Goal: Task Accomplishment & Management: Use online tool/utility

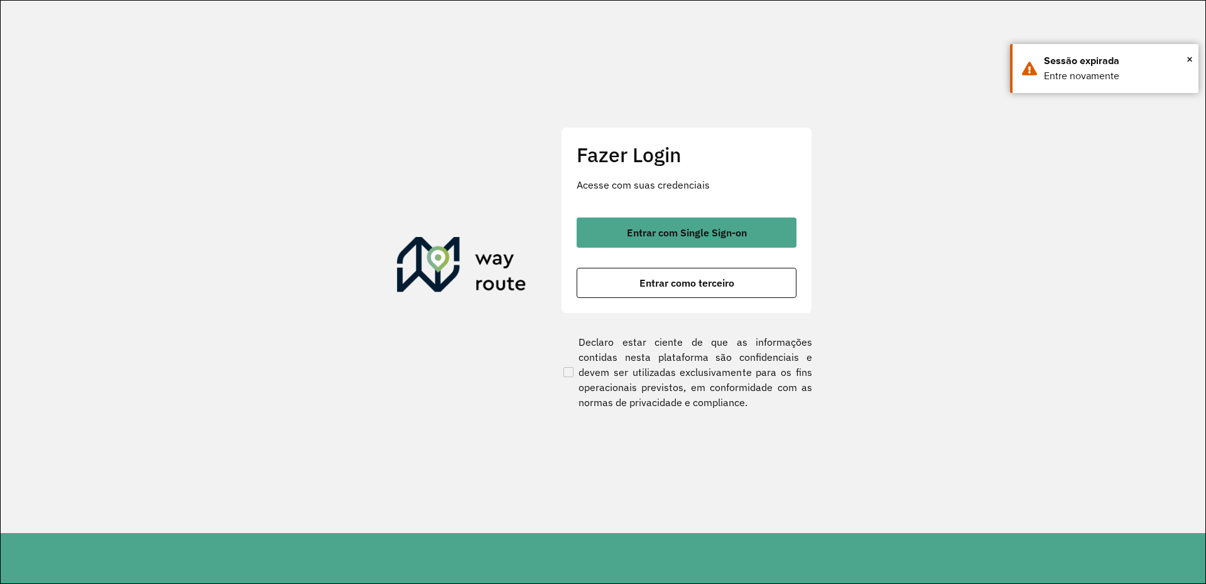
click at [726, 248] on div "Entrar com Single Sign-on Entrar como terceiro" at bounding box center [687, 257] width 220 height 80
click at [728, 237] on span "Entrar com Single Sign-on" at bounding box center [687, 232] width 120 height 10
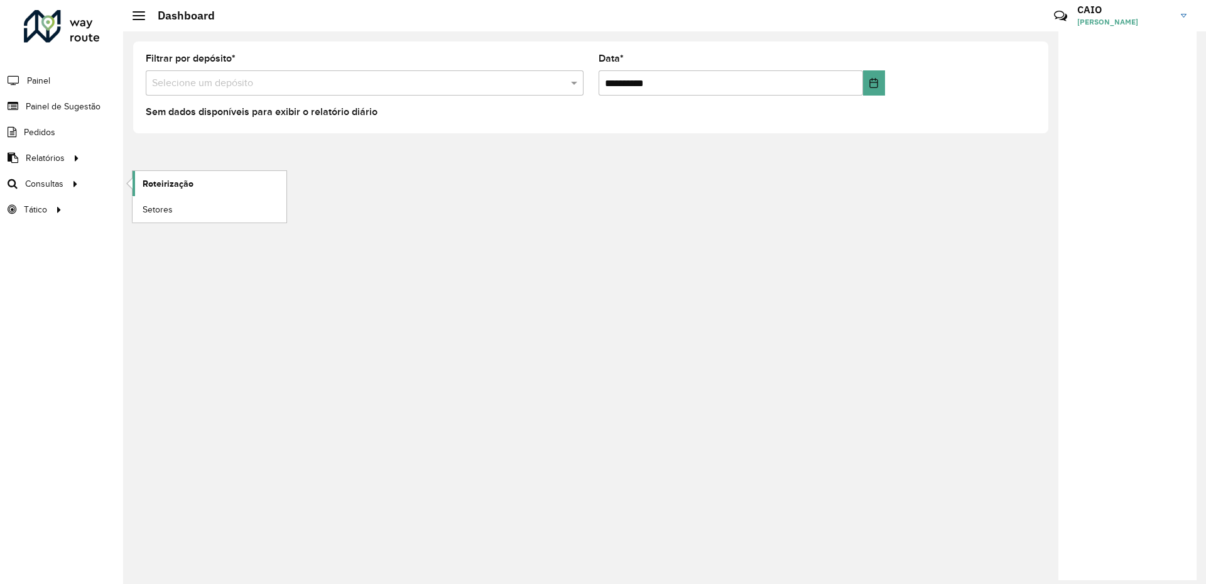
click at [147, 177] on span "Roteirização" at bounding box center [168, 183] width 51 height 13
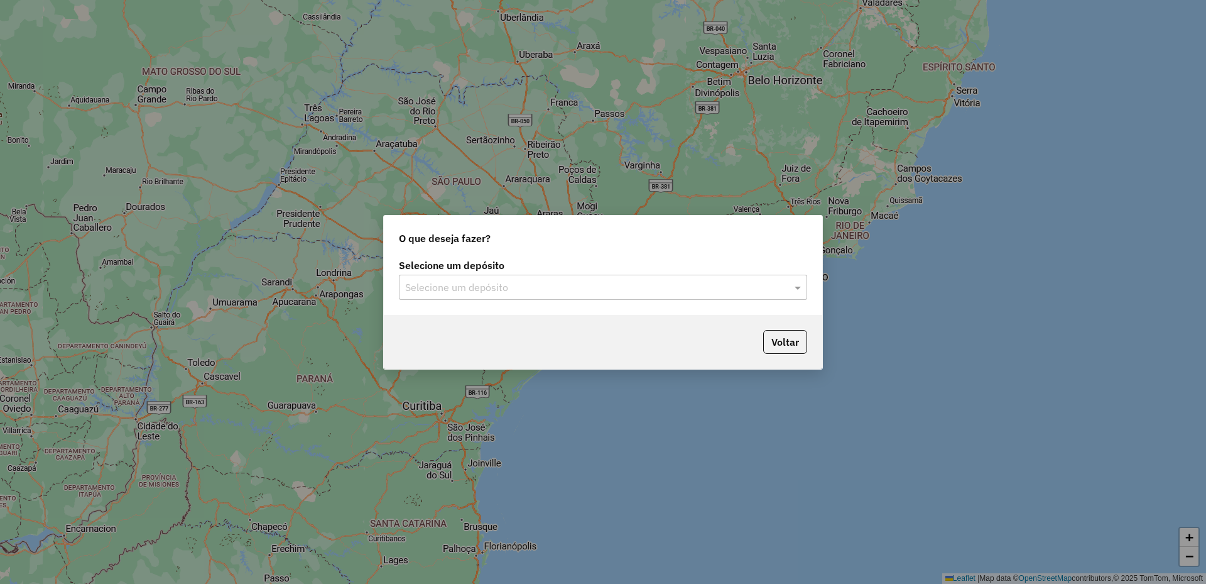
click at [546, 275] on div "Selecione um depósito" at bounding box center [603, 287] width 408 height 25
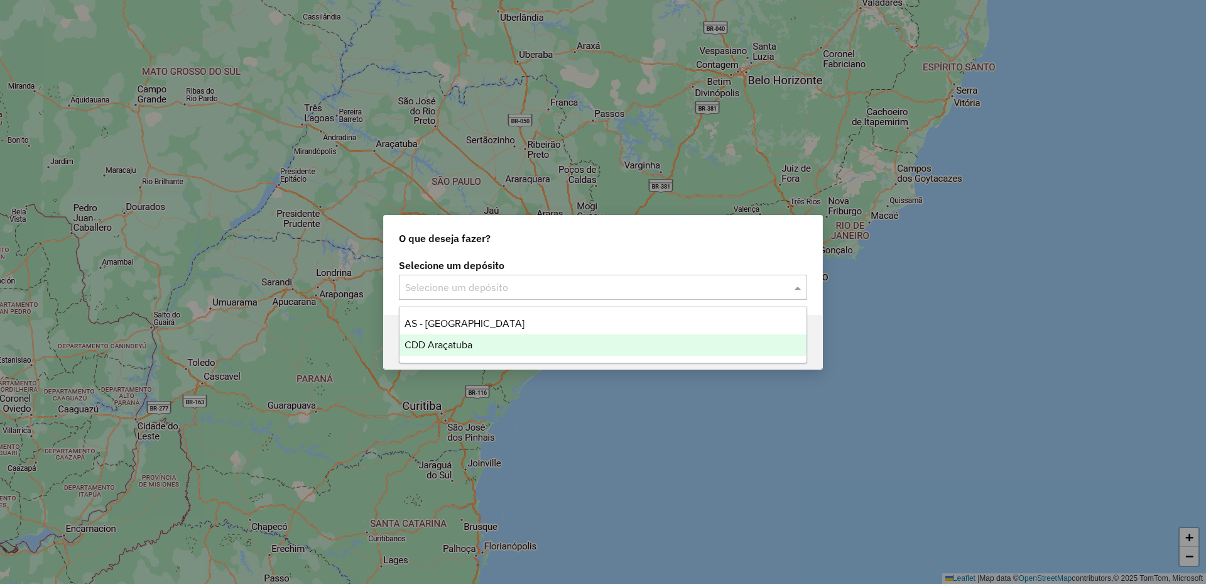
click at [489, 341] on div "CDD Araçatuba" at bounding box center [603, 344] width 407 height 21
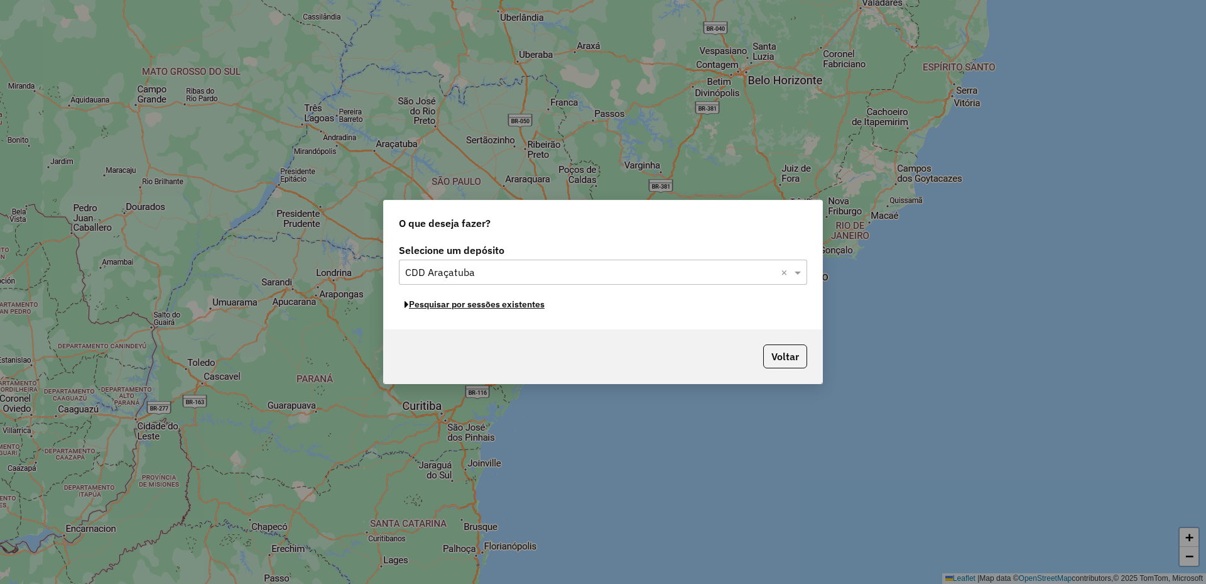
click at [508, 309] on button "Pesquisar por sessões existentes" at bounding box center [474, 304] width 151 height 19
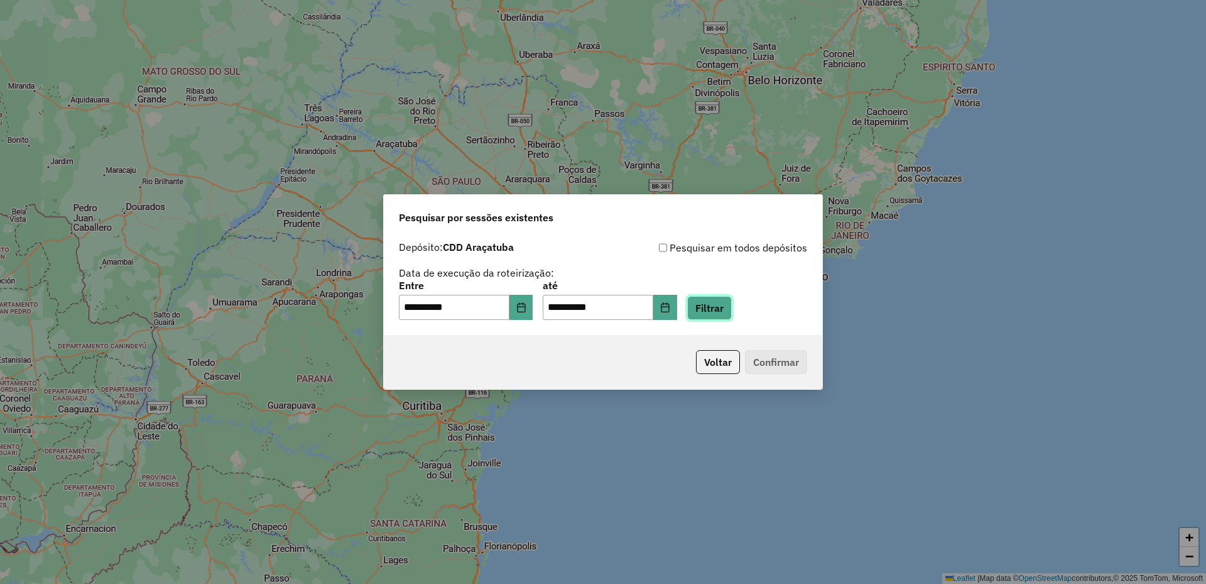
click at [732, 315] on button "Filtrar" at bounding box center [709, 308] width 45 height 24
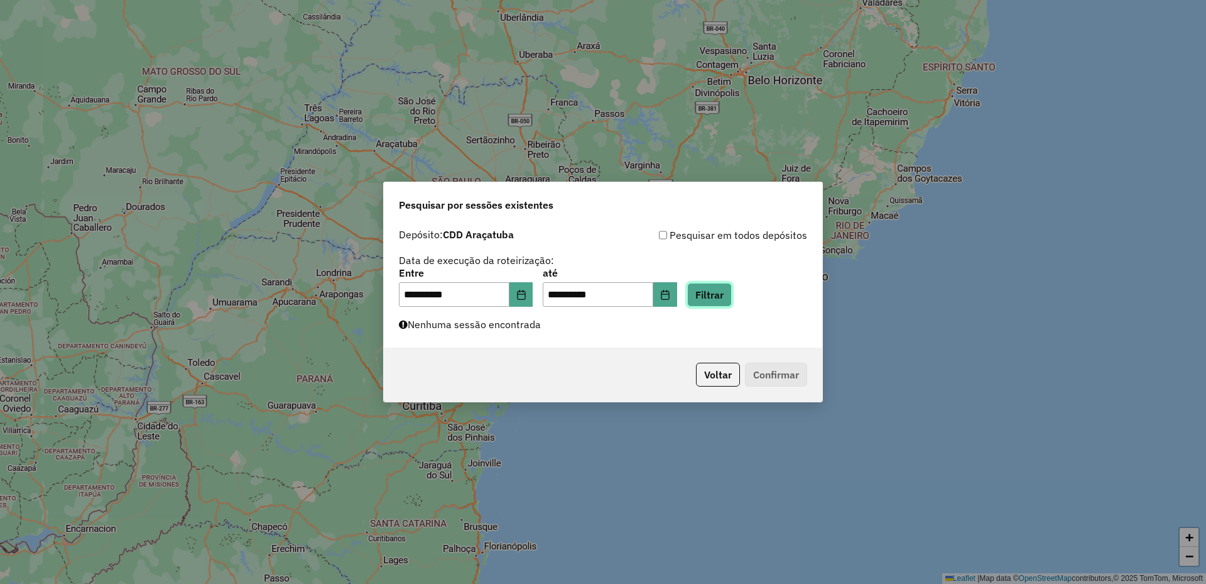
click at [715, 294] on button "Filtrar" at bounding box center [709, 295] width 45 height 24
click at [533, 303] on button "Choose Date" at bounding box center [522, 294] width 24 height 25
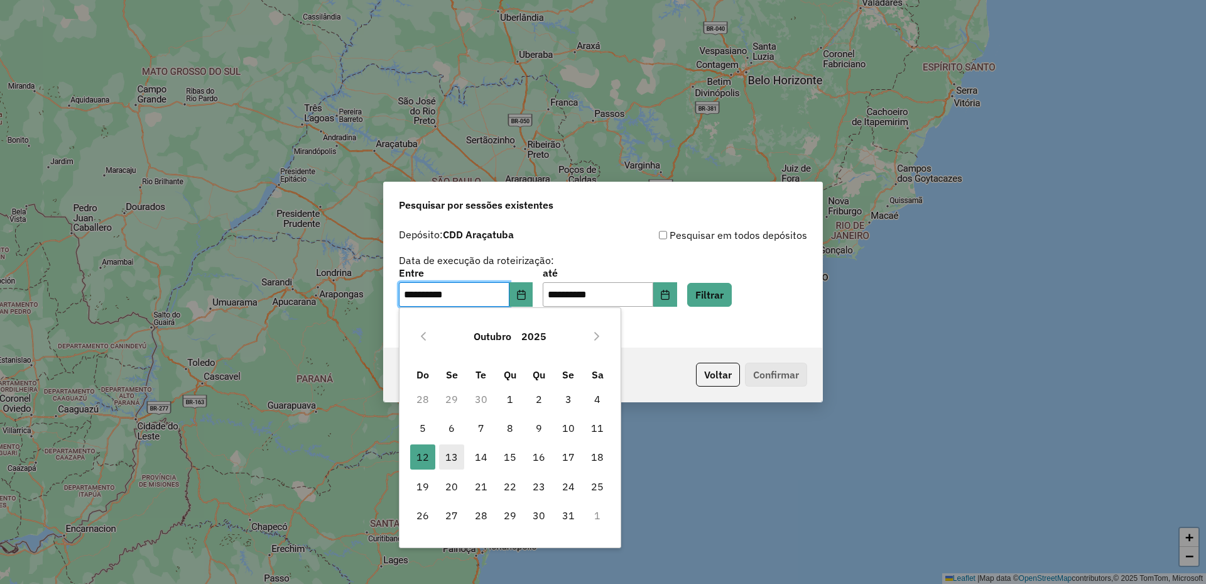
click at [453, 462] on span "13" at bounding box center [451, 456] width 25 height 25
type input "**********"
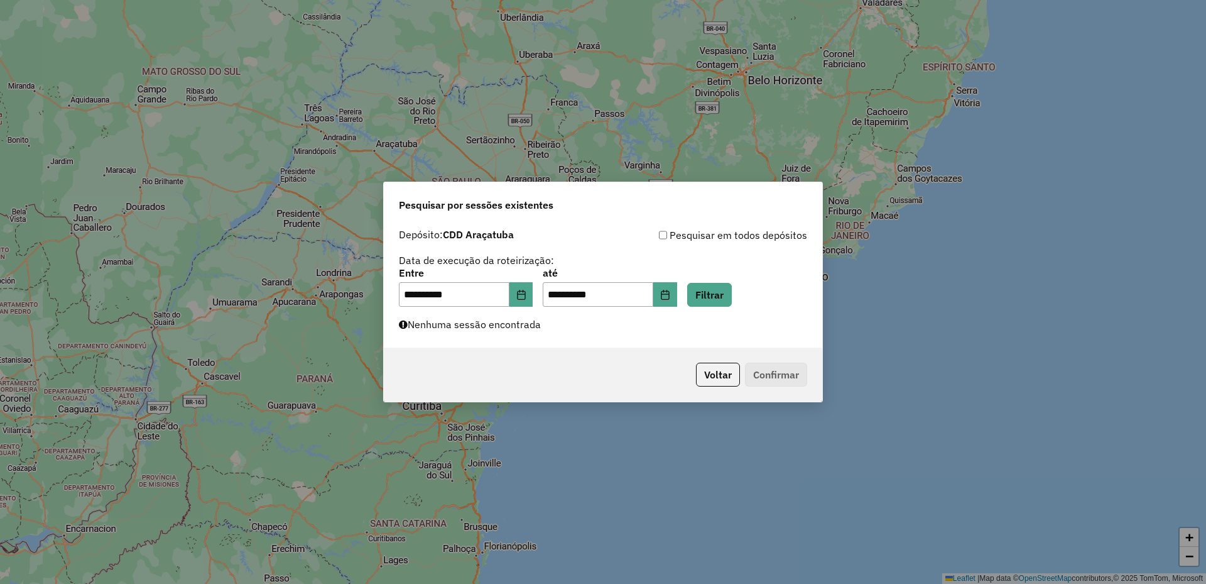
click at [453, 462] on div "**********" at bounding box center [603, 292] width 1206 height 584
click at [669, 299] on icon "Choose Date" at bounding box center [665, 295] width 8 height 10
click at [742, 274] on div "**********" at bounding box center [603, 287] width 408 height 39
click at [712, 294] on button "Filtrar" at bounding box center [709, 295] width 45 height 24
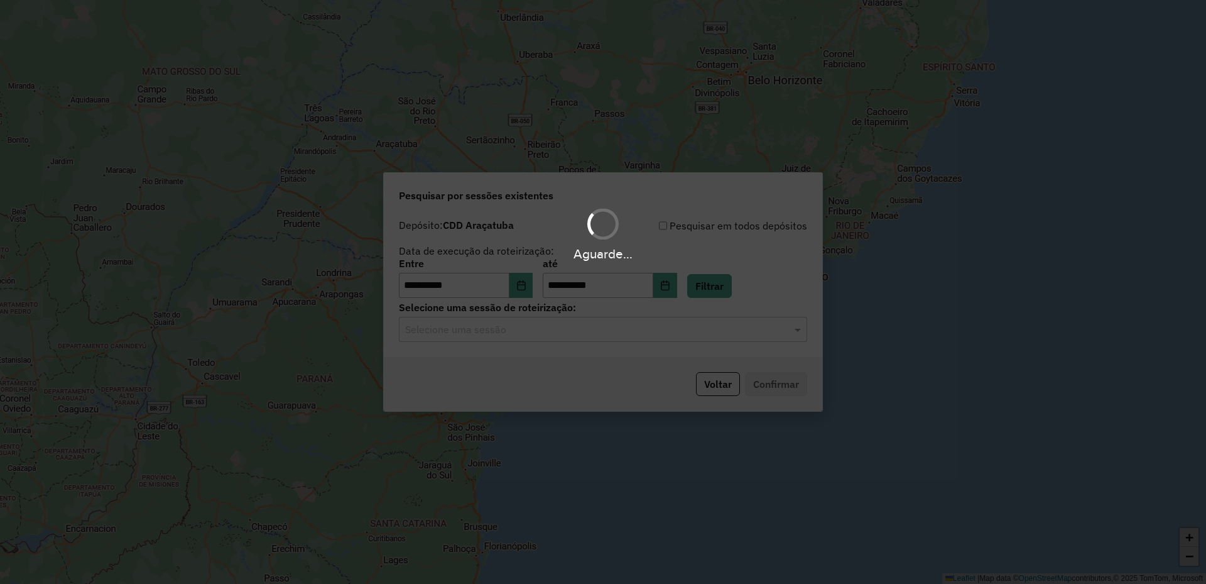
click at [513, 332] on hb-app "**********" at bounding box center [603, 292] width 1206 height 584
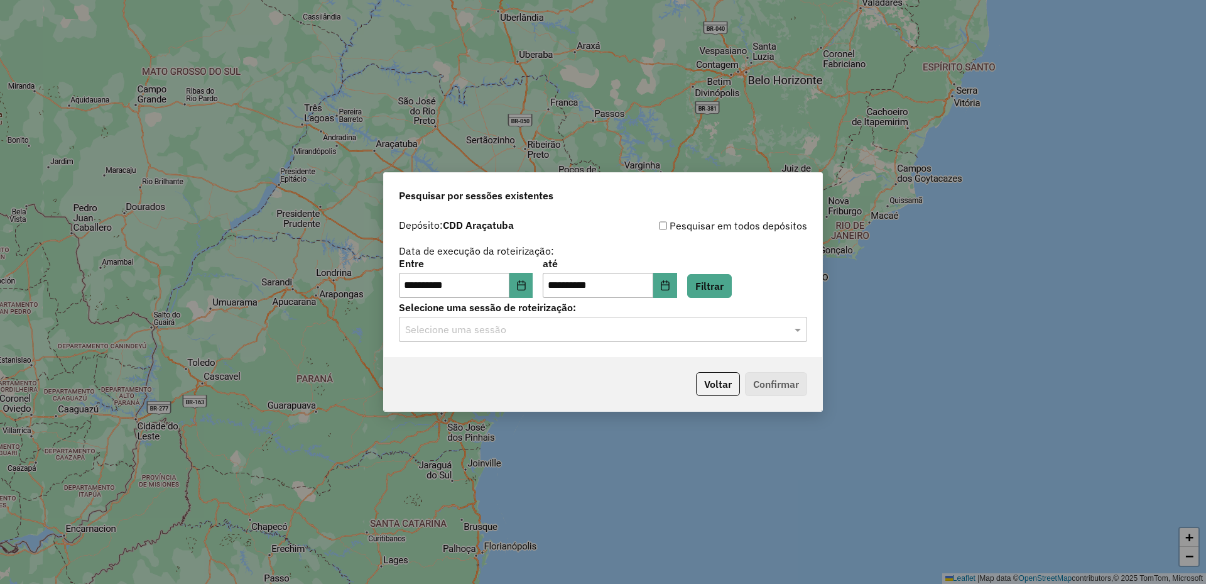
click at [516, 337] on div "Selecione uma sessão" at bounding box center [603, 329] width 408 height 25
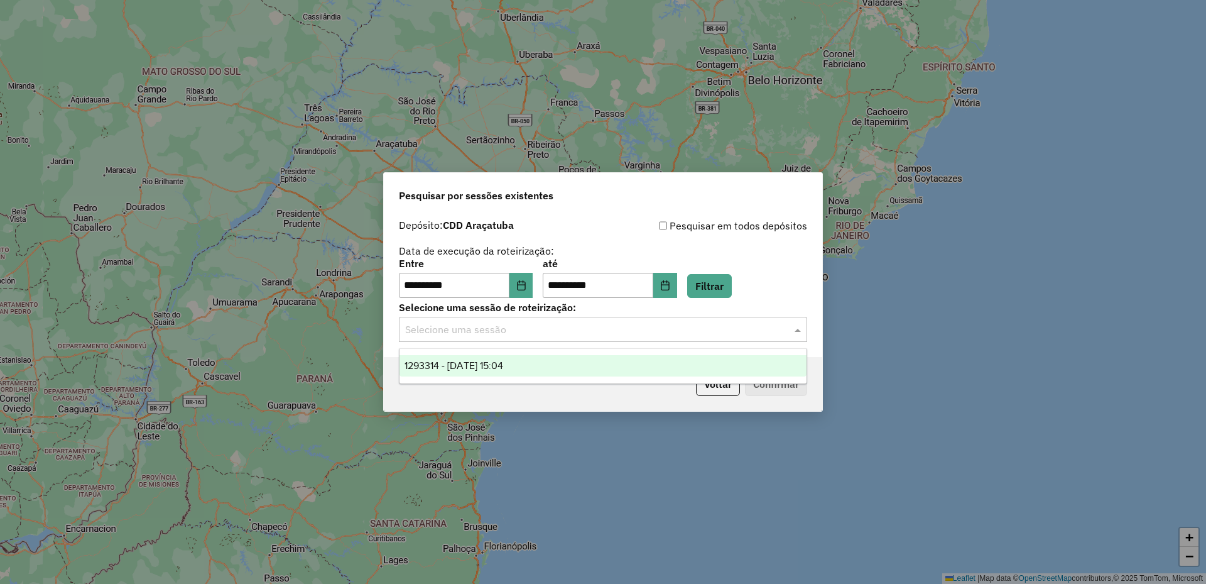
click at [500, 360] on span "1293314 - 13/10/2025 15:04" at bounding box center [454, 365] width 99 height 11
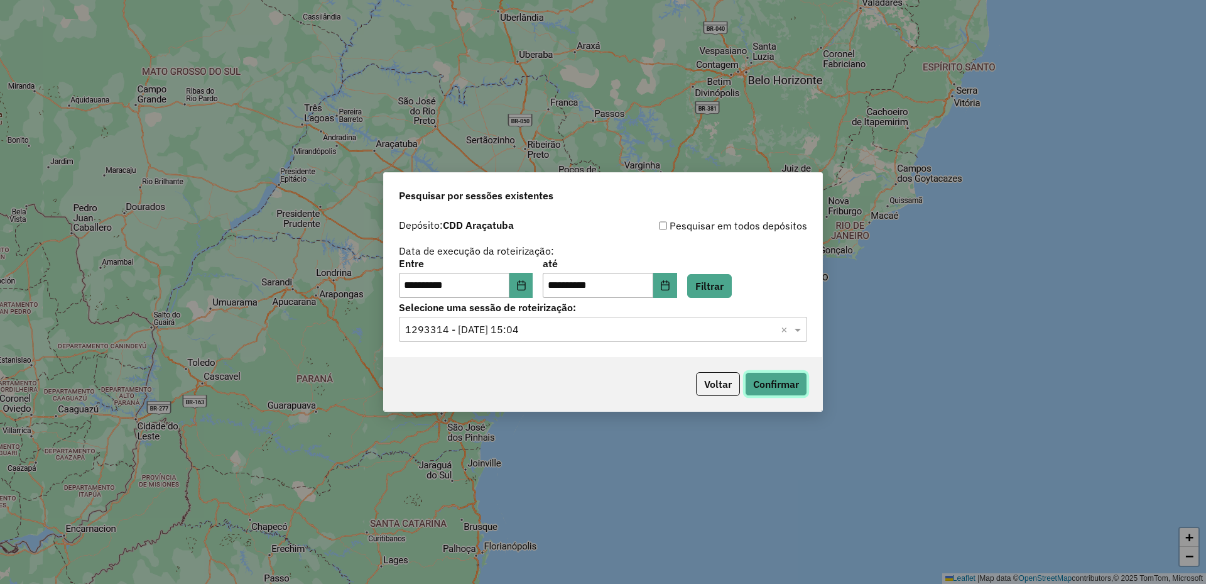
click at [763, 394] on button "Confirmar" at bounding box center [776, 384] width 62 height 24
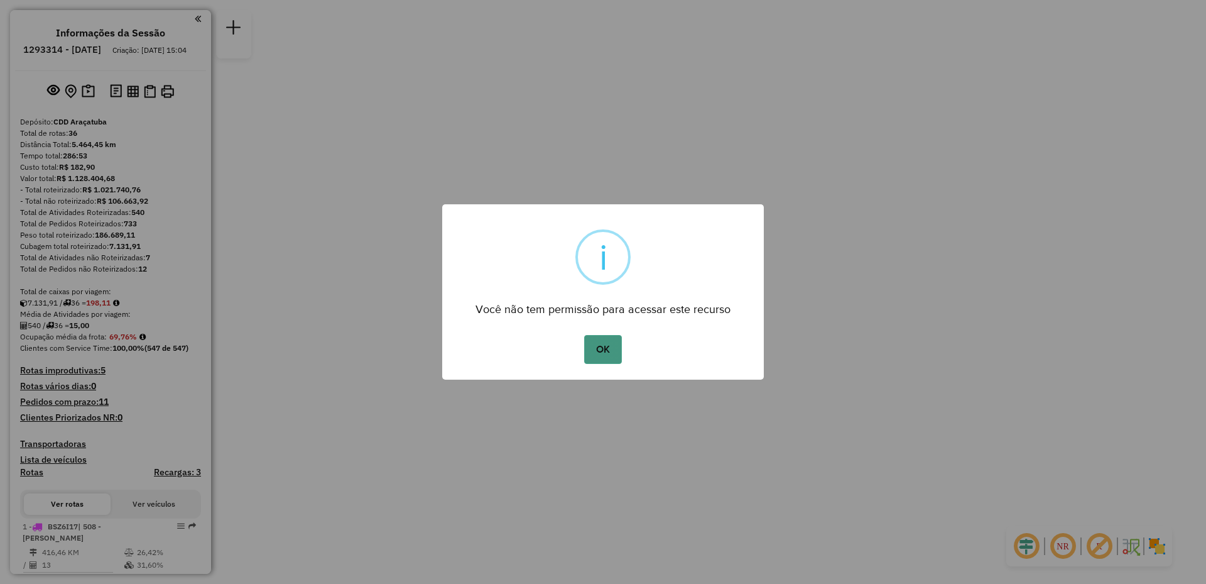
click at [597, 348] on button "OK" at bounding box center [602, 349] width 37 height 29
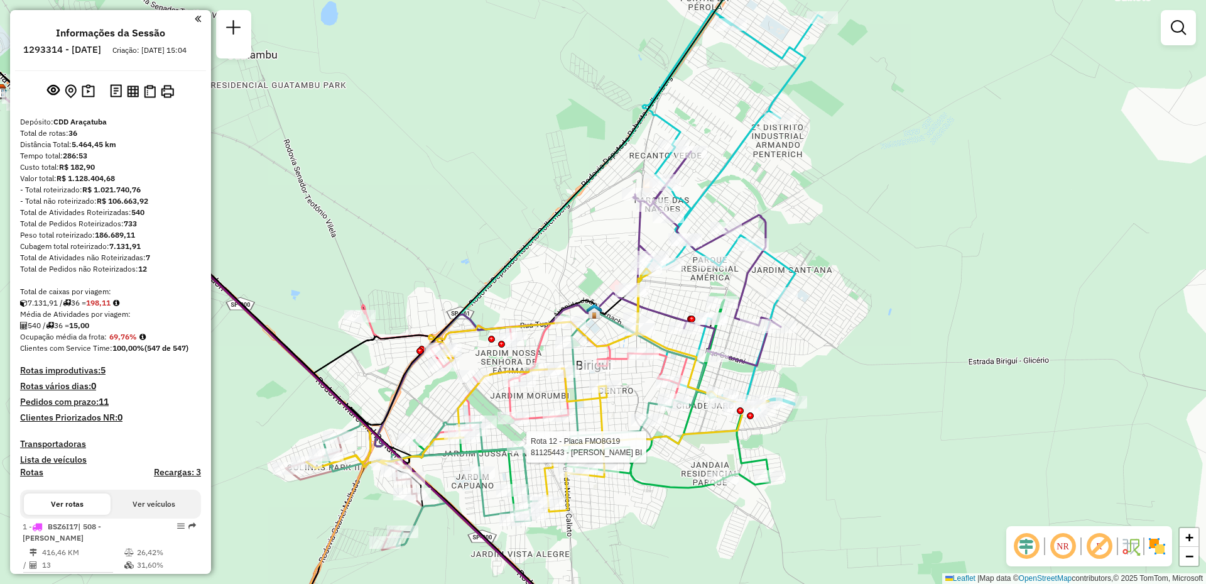
select select "**********"
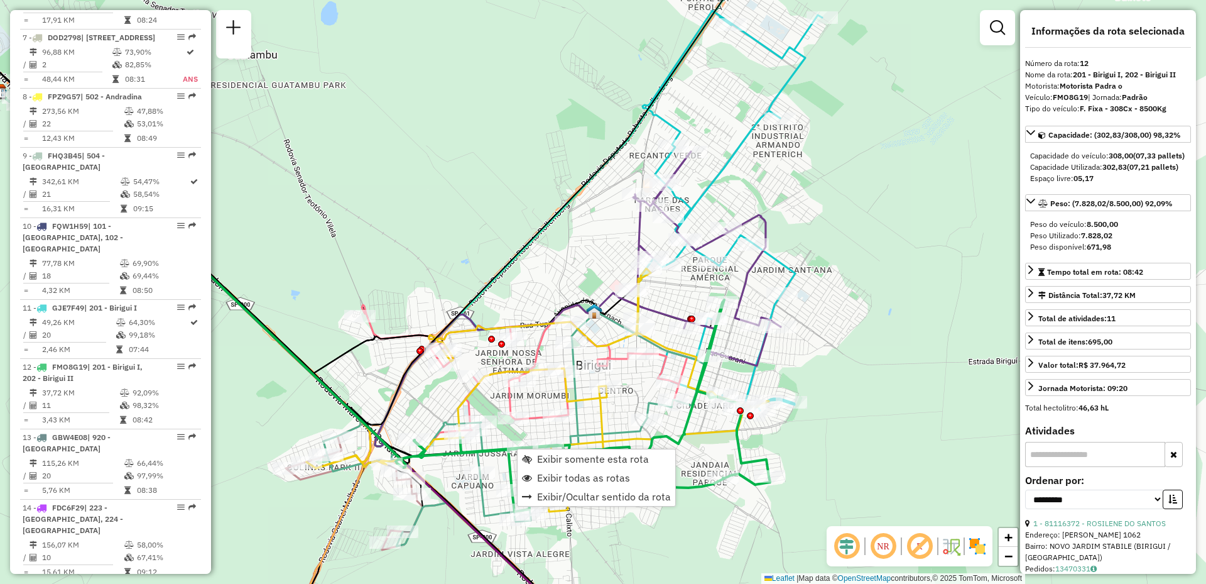
scroll to position [1271, 0]
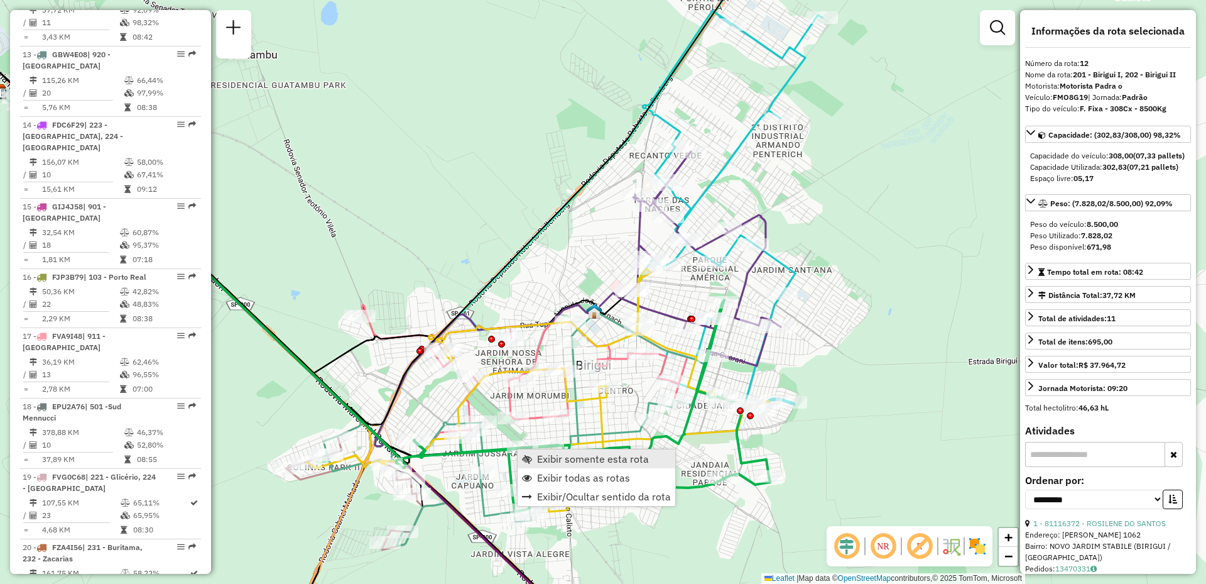
click at [550, 449] on link "Exibir somente esta rota" at bounding box center [597, 458] width 158 height 19
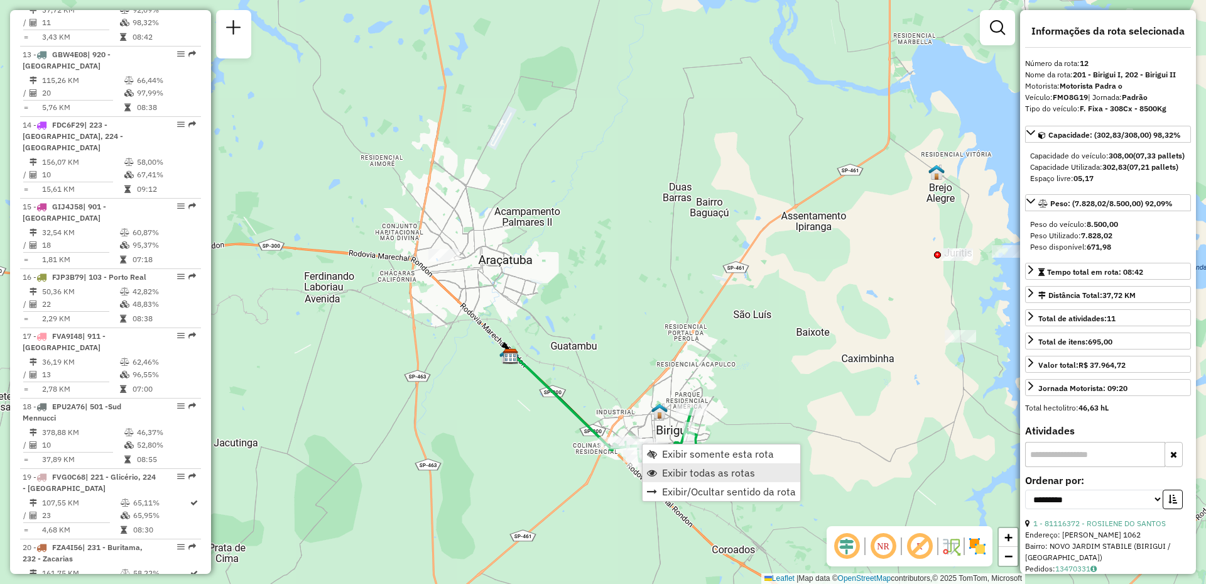
click at [723, 475] on span "Exibir todas as rotas" at bounding box center [708, 472] width 93 height 10
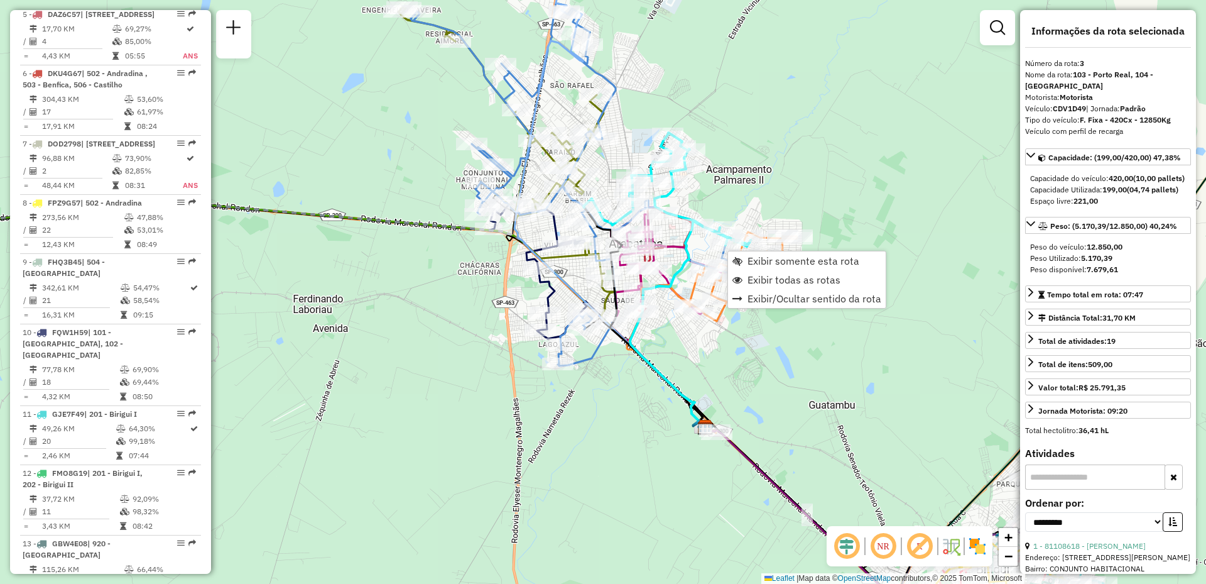
scroll to position [660, 0]
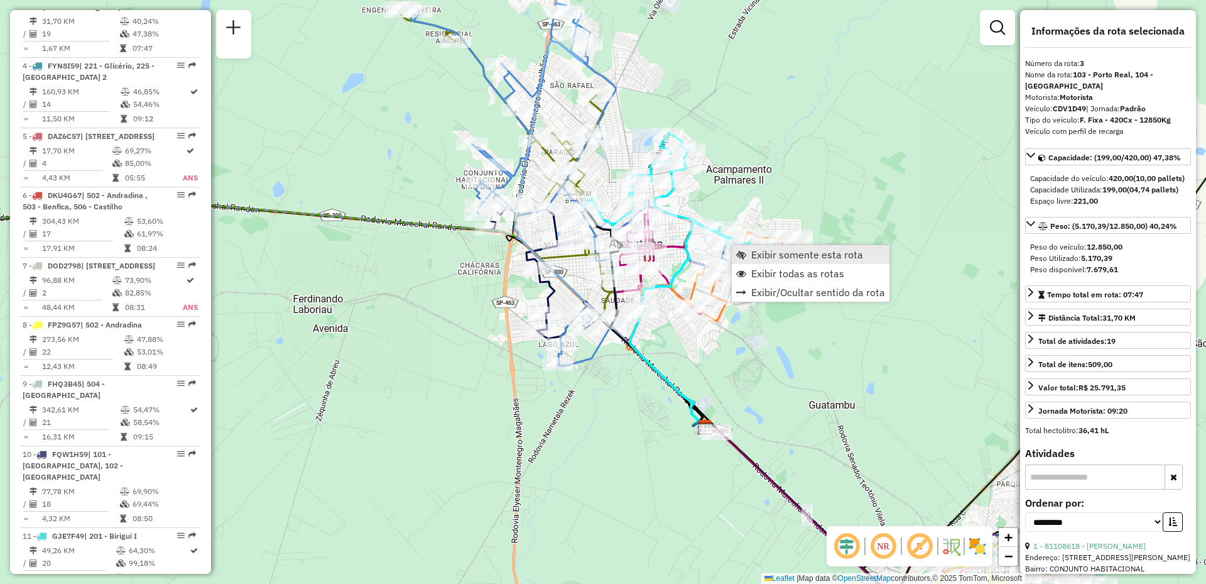
click at [751, 249] on span "Exibir somente esta rota" at bounding box center [807, 254] width 112 height 10
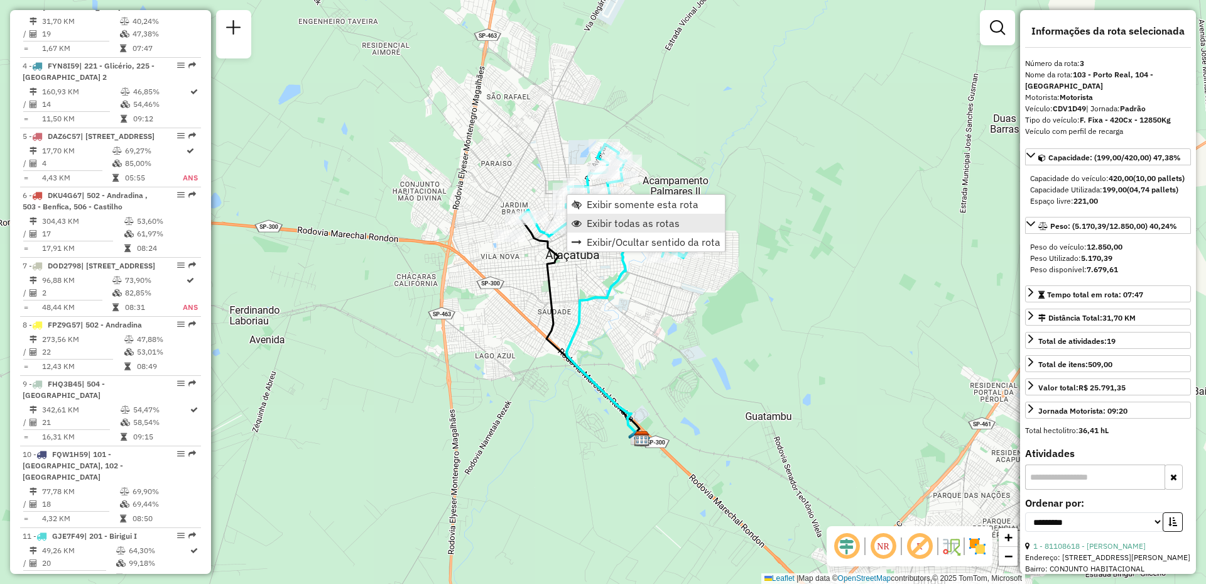
click at [614, 227] on span "Exibir todas as rotas" at bounding box center [633, 223] width 93 height 10
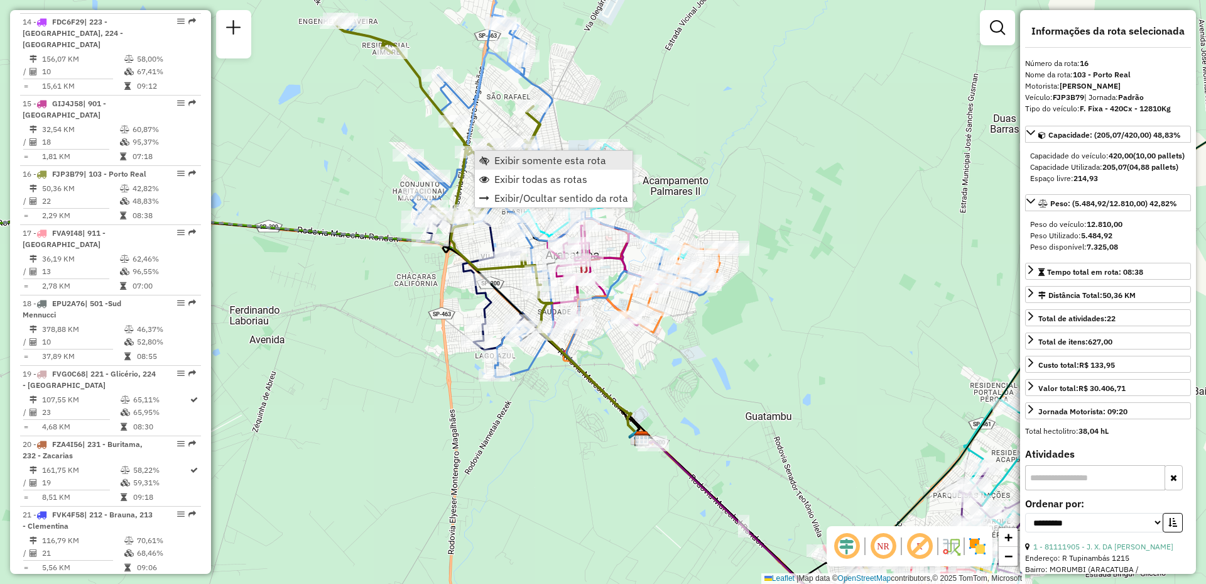
scroll to position [1553, 0]
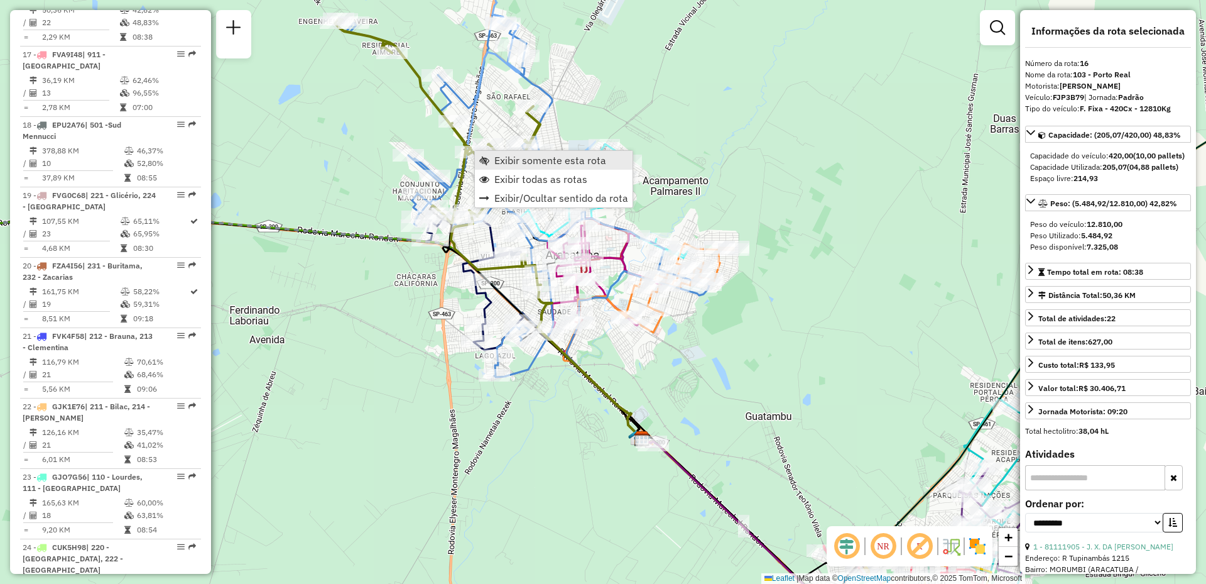
click at [523, 161] on span "Exibir somente esta rota" at bounding box center [550, 160] width 112 height 10
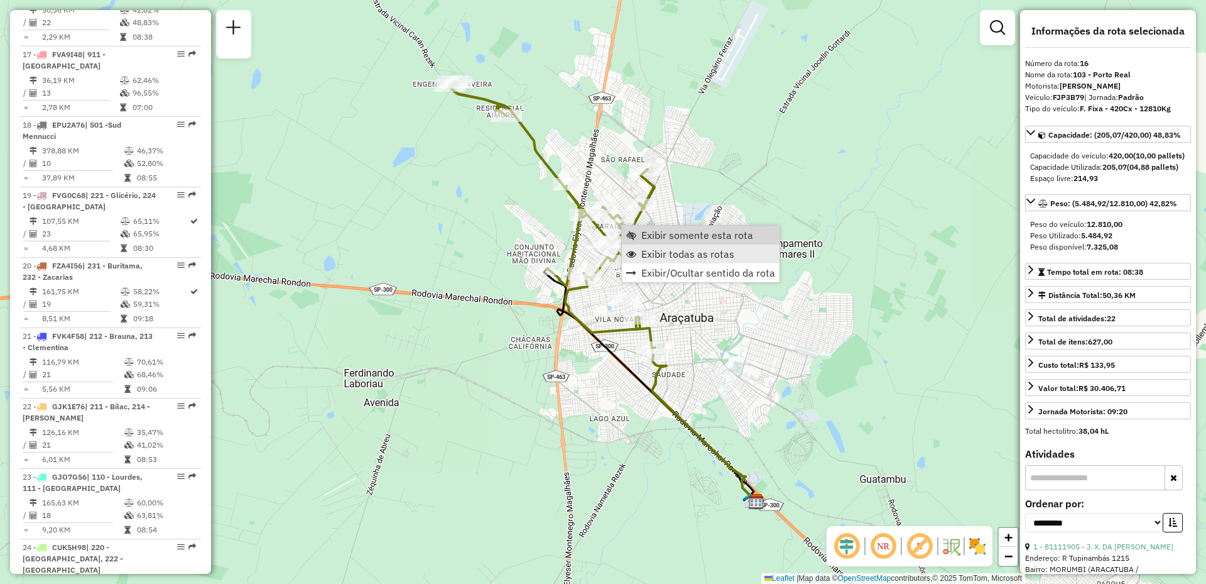
click at [643, 249] on span "Exibir todas as rotas" at bounding box center [687, 254] width 93 height 10
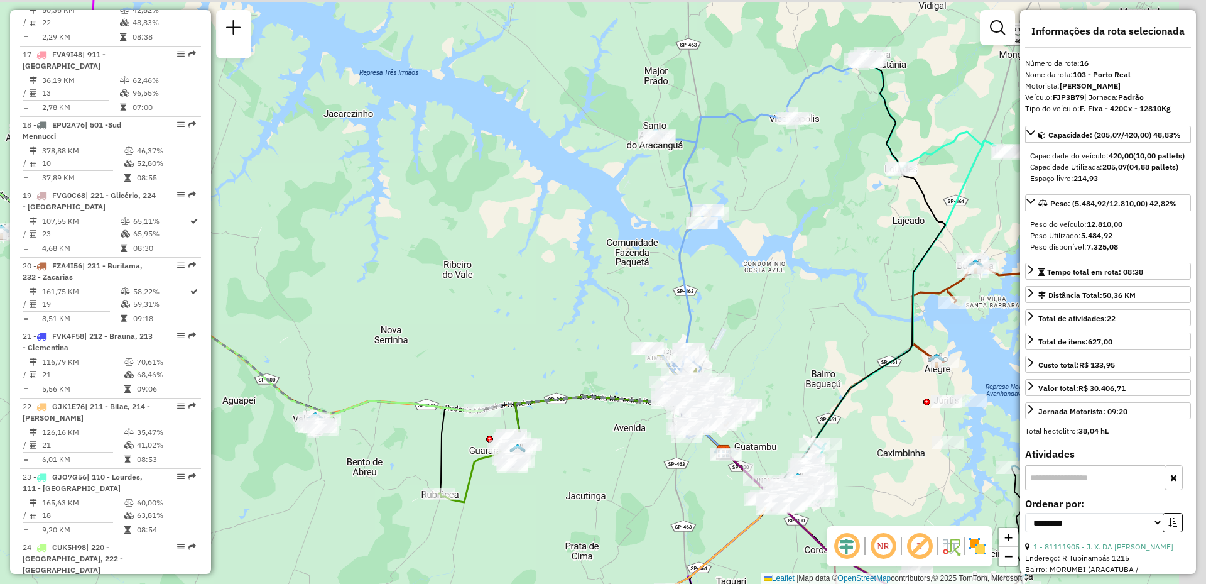
drag, startPoint x: 792, startPoint y: 207, endPoint x: 703, endPoint y: 302, distance: 130.2
click at [696, 308] on div "Janela de atendimento Grade de atendimento Capacidade Transportadoras Veículos …" at bounding box center [603, 292] width 1206 height 584
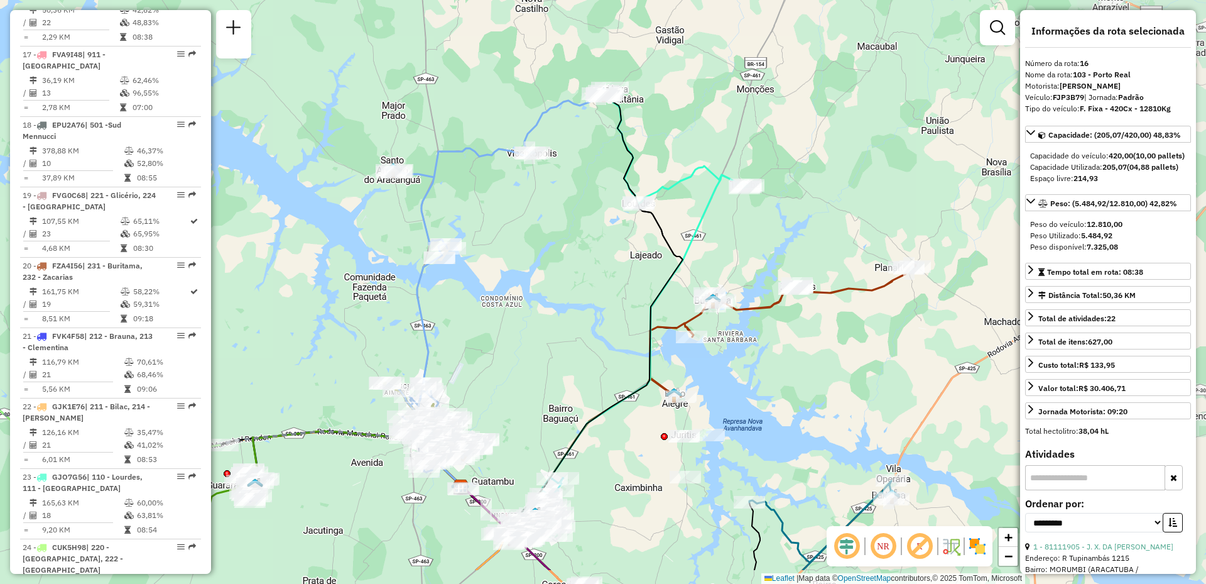
drag, startPoint x: 854, startPoint y: 303, endPoint x: 606, endPoint y: 226, distance: 259.9
click at [606, 226] on div "Janela de atendimento Grade de atendimento Capacidade Transportadoras Veículos …" at bounding box center [603, 292] width 1206 height 584
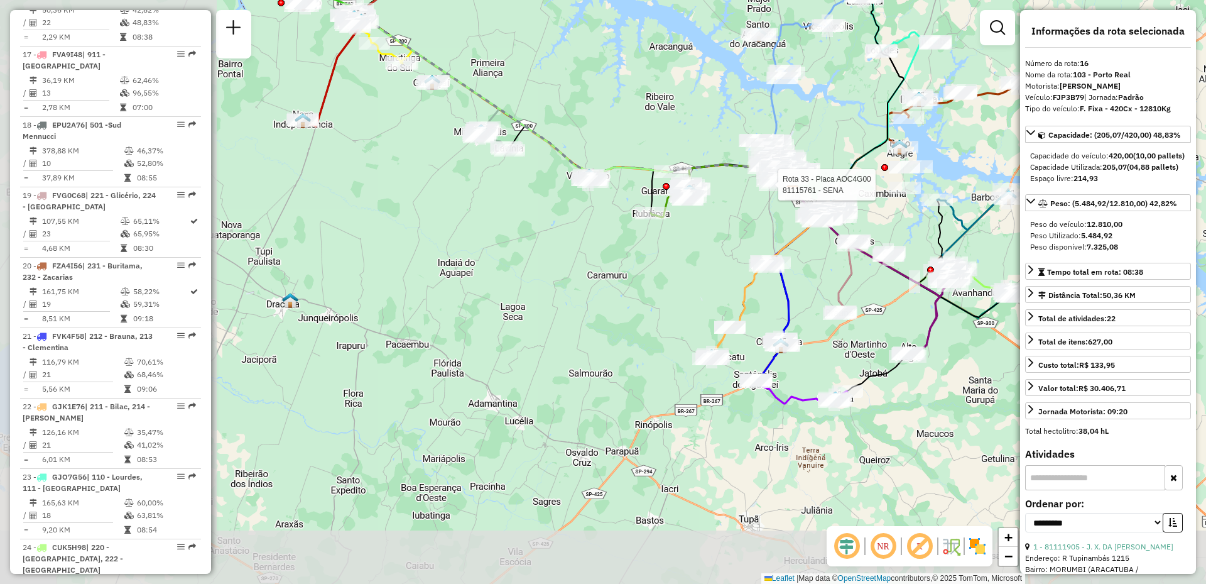
drag, startPoint x: 523, startPoint y: 334, endPoint x: 753, endPoint y: 191, distance: 270.6
click at [762, 191] on div at bounding box center [774, 184] width 31 height 13
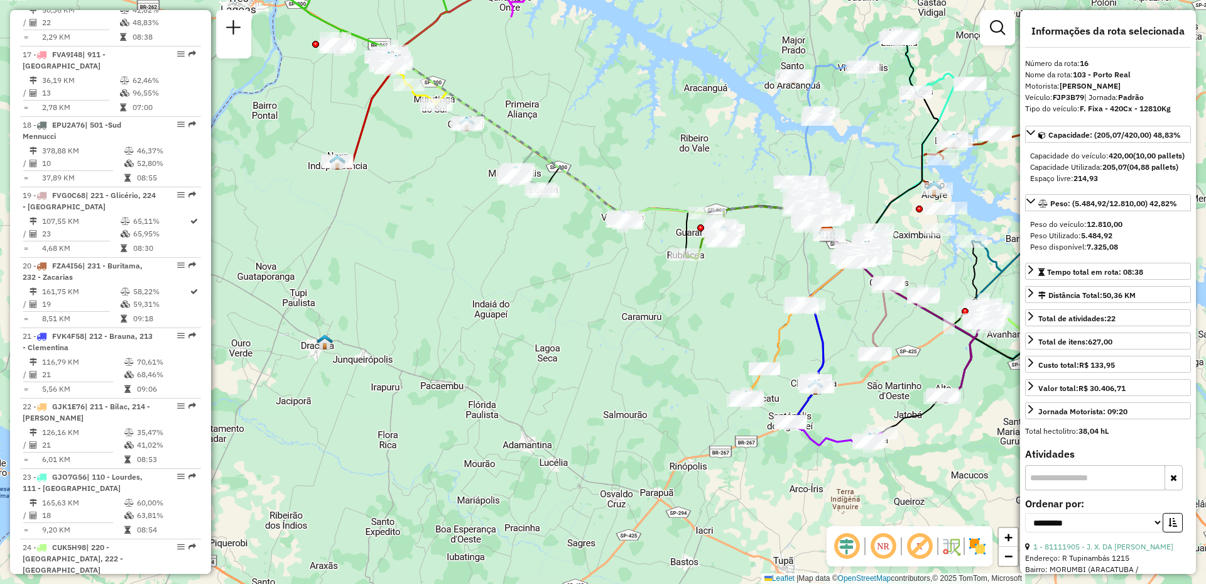
drag, startPoint x: 485, startPoint y: 178, endPoint x: 602, endPoint y: 292, distance: 163.1
click at [602, 292] on div "Rota 9 - Placa FHQ3B45 81107088 - EDNA APARECIDA GALLO Janela de atendimento Gr…" at bounding box center [603, 292] width 1206 height 584
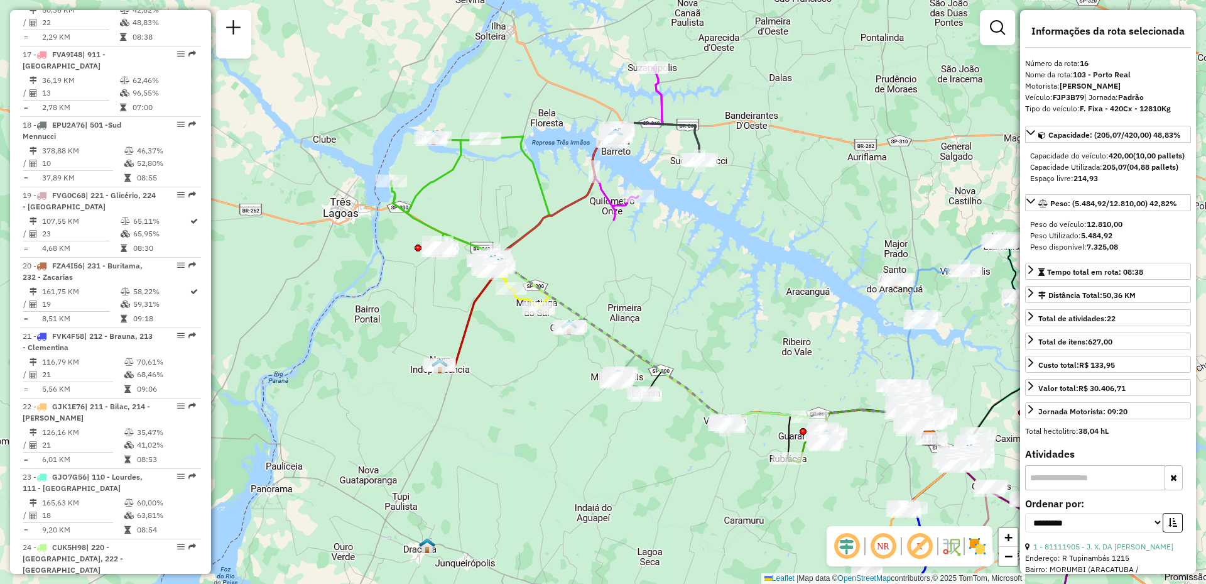
drag, startPoint x: 653, startPoint y: 183, endPoint x: 645, endPoint y: 288, distance: 105.2
click at [645, 288] on div "Janela de atendimento Grade de atendimento Capacidade Transportadoras Veículos …" at bounding box center [603, 292] width 1206 height 584
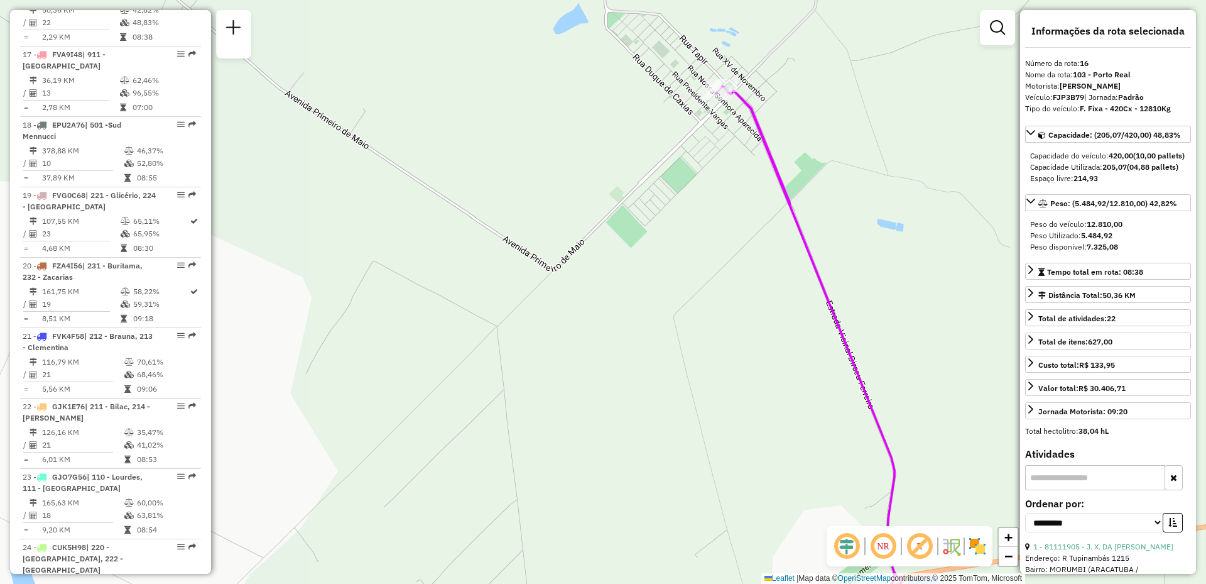
scroll to position [527, 0]
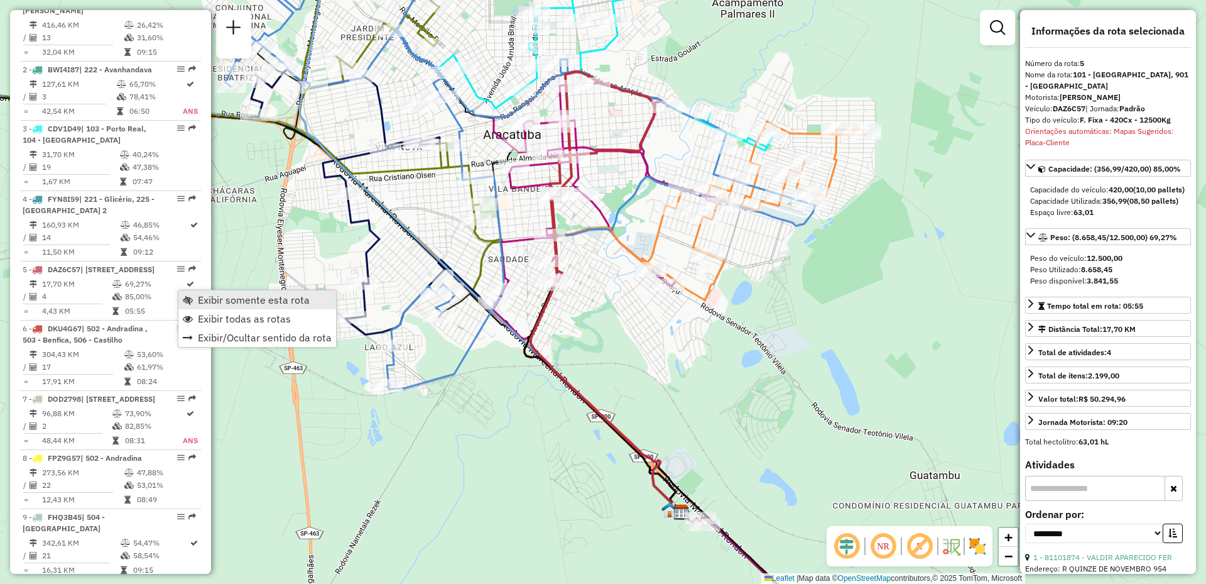
click at [234, 302] on span "Exibir somente esta rota" at bounding box center [254, 300] width 112 height 10
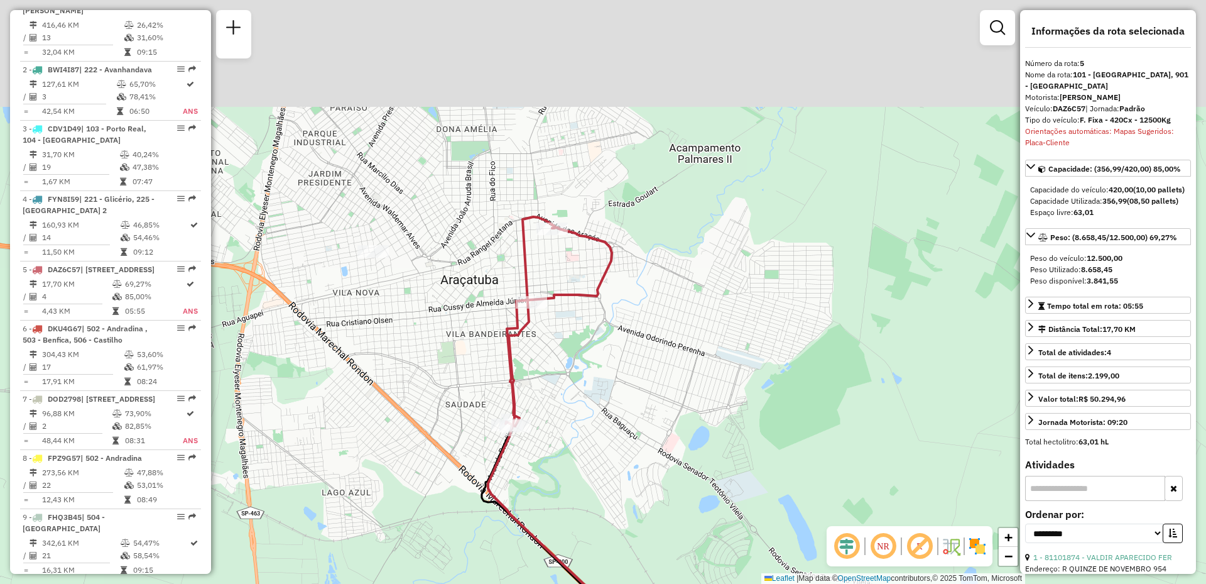
drag, startPoint x: 420, startPoint y: 293, endPoint x: 398, endPoint y: 360, distance: 70.1
click at [398, 360] on div "Janela de atendimento Grade de atendimento Capacidade Transportadoras Veículos …" at bounding box center [603, 292] width 1206 height 584
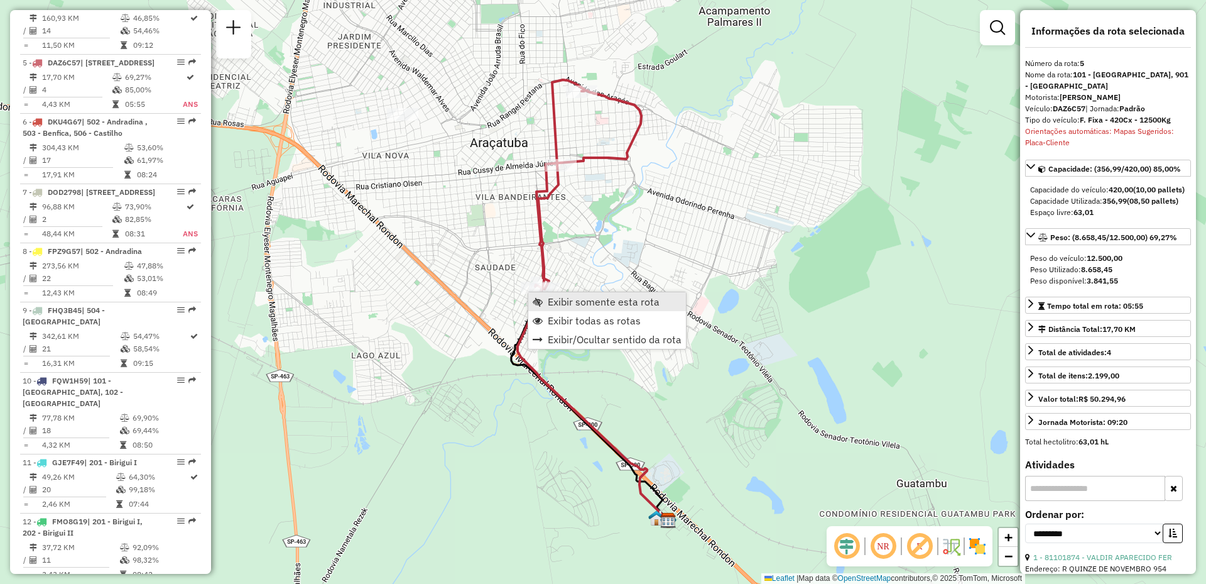
scroll to position [801, 0]
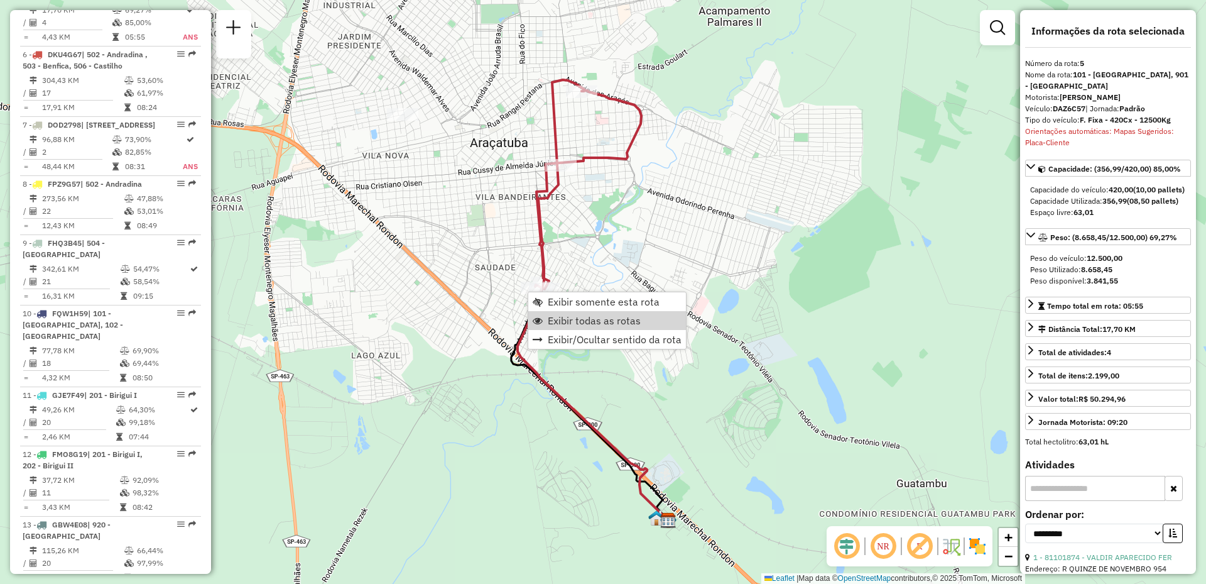
drag, startPoint x: 580, startPoint y: 318, endPoint x: 549, endPoint y: 4, distance: 315.1
click at [580, 319] on span "Exibir todas as rotas" at bounding box center [594, 320] width 93 height 10
